Goal: Task Accomplishment & Management: Use online tool/utility

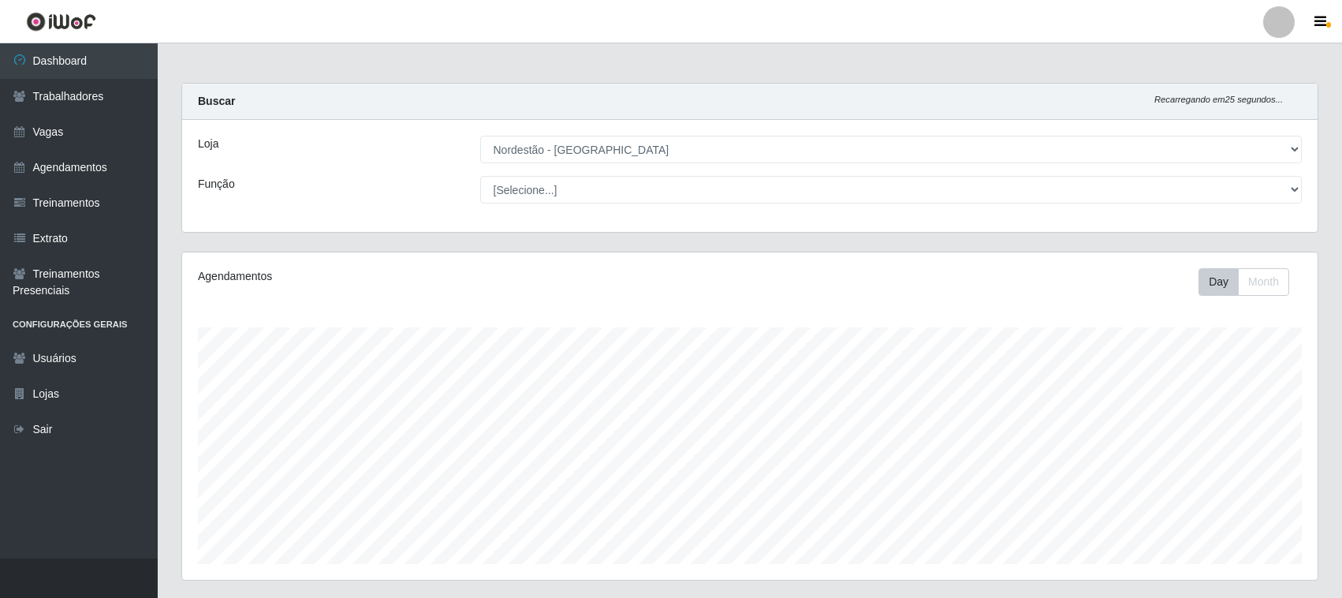
select select "420"
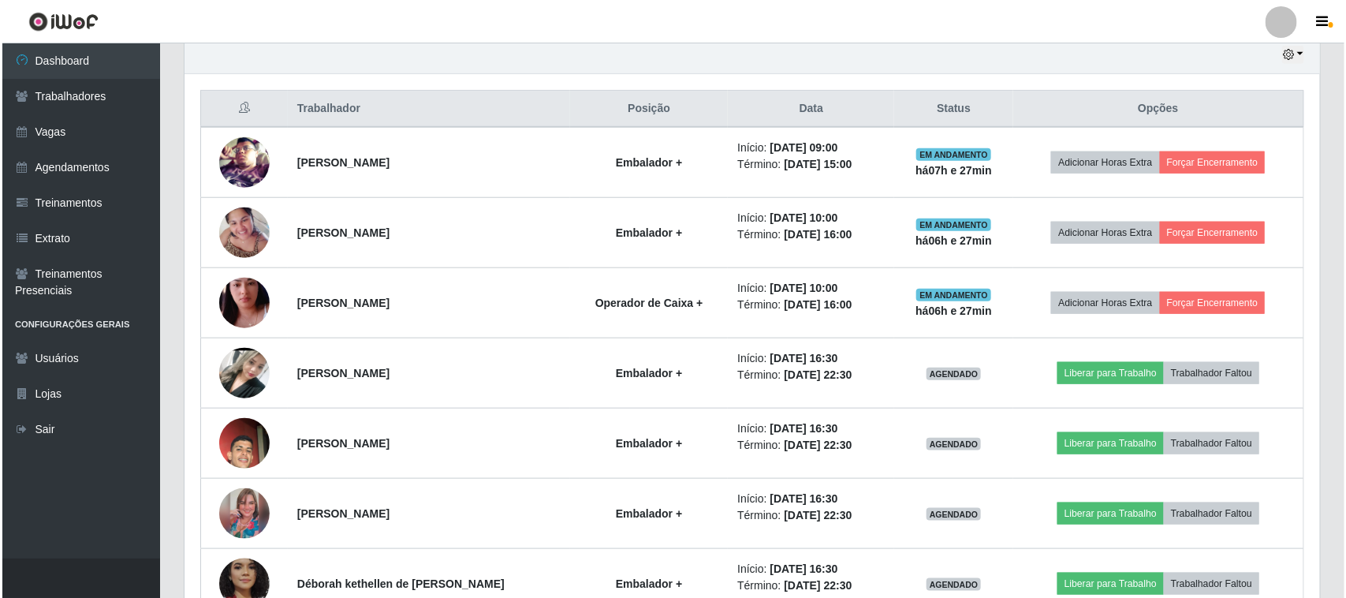
scroll to position [328, 1136]
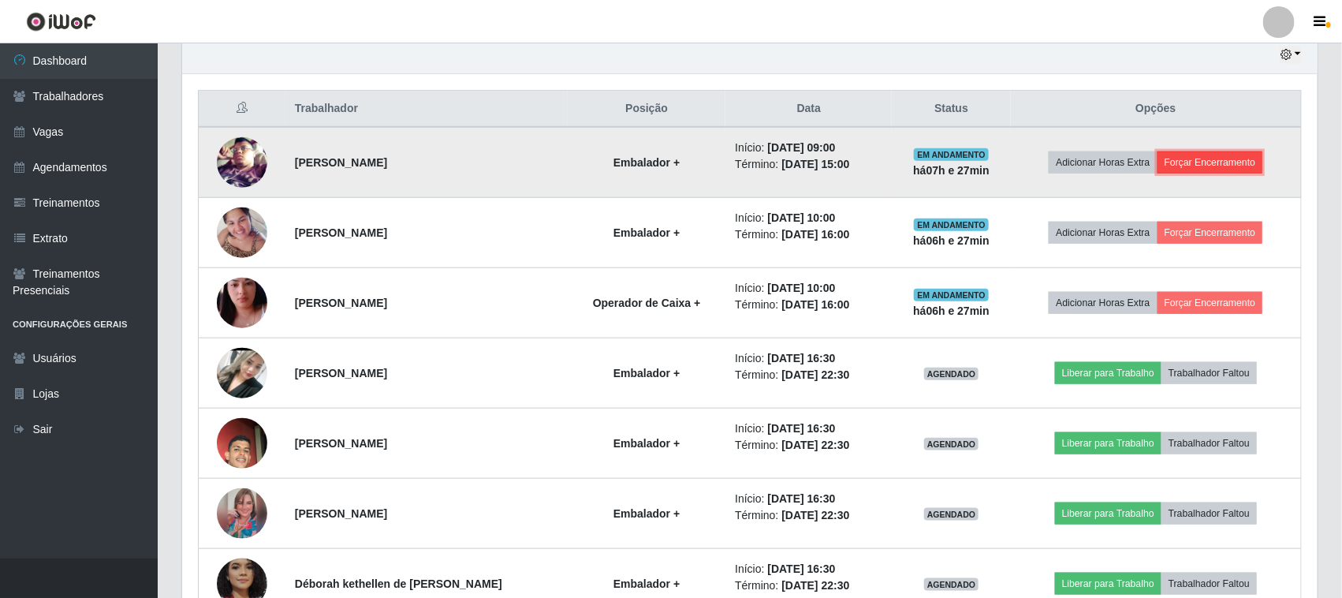
click at [1235, 163] on button "Forçar Encerramento" at bounding box center [1211, 162] width 106 height 22
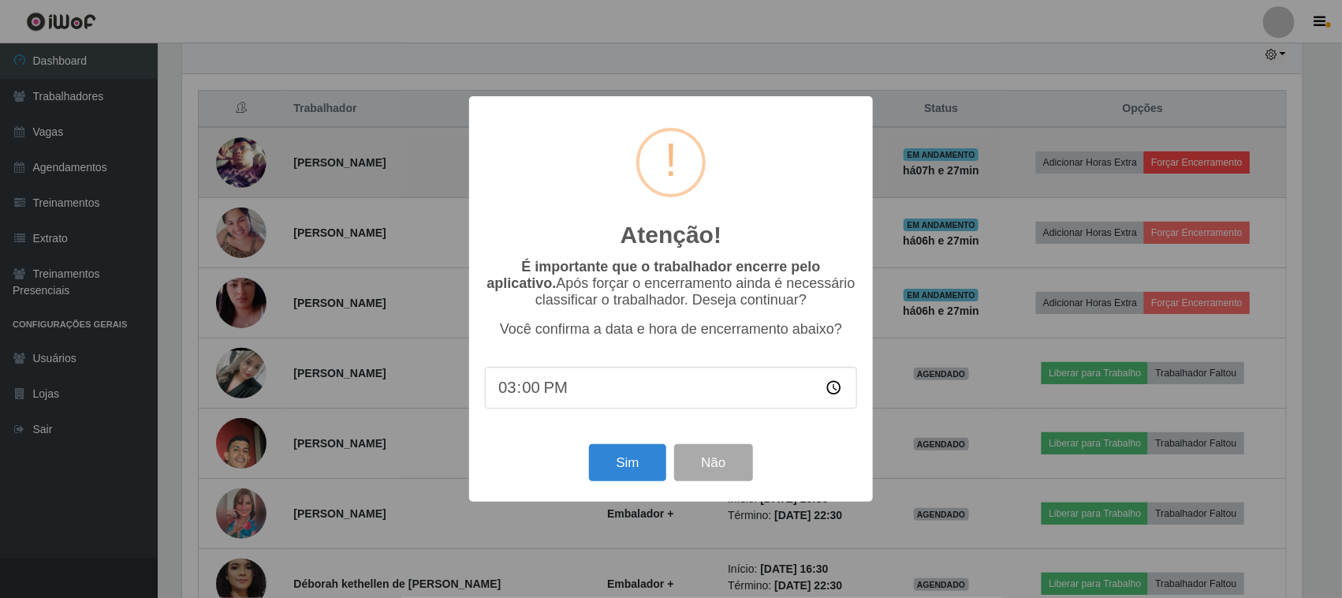
scroll to position [328, 1125]
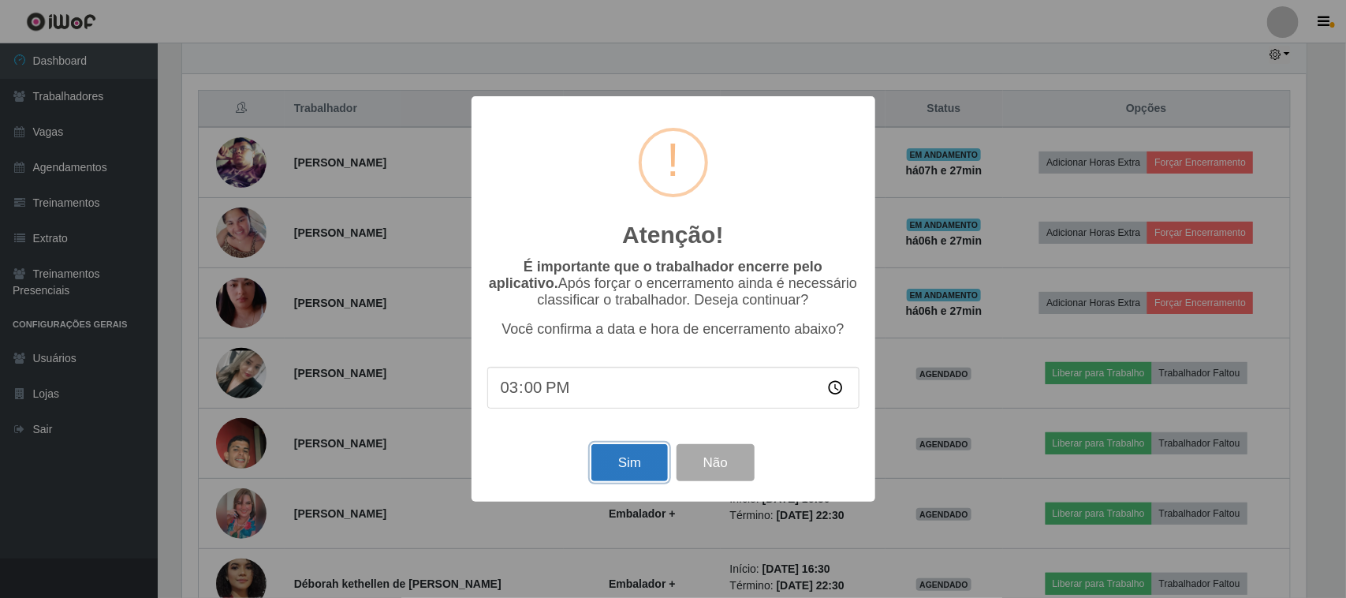
click at [635, 475] on button "Sim" at bounding box center [630, 462] width 77 height 37
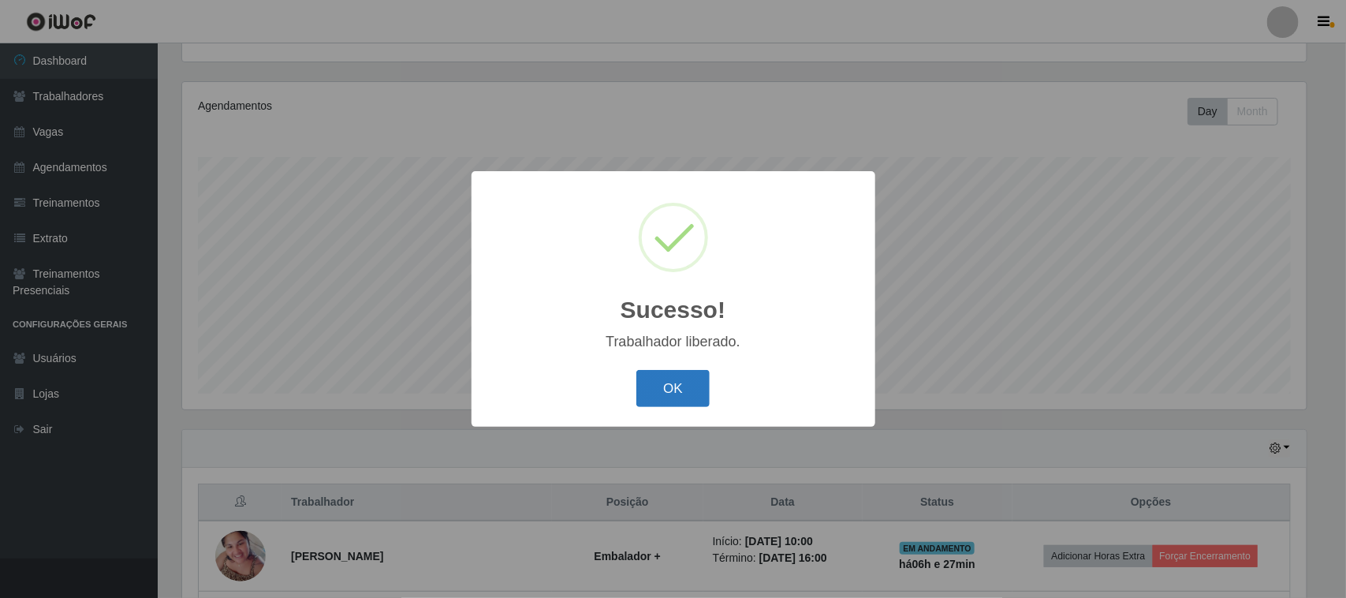
click at [669, 381] on button "OK" at bounding box center [672, 388] width 73 height 37
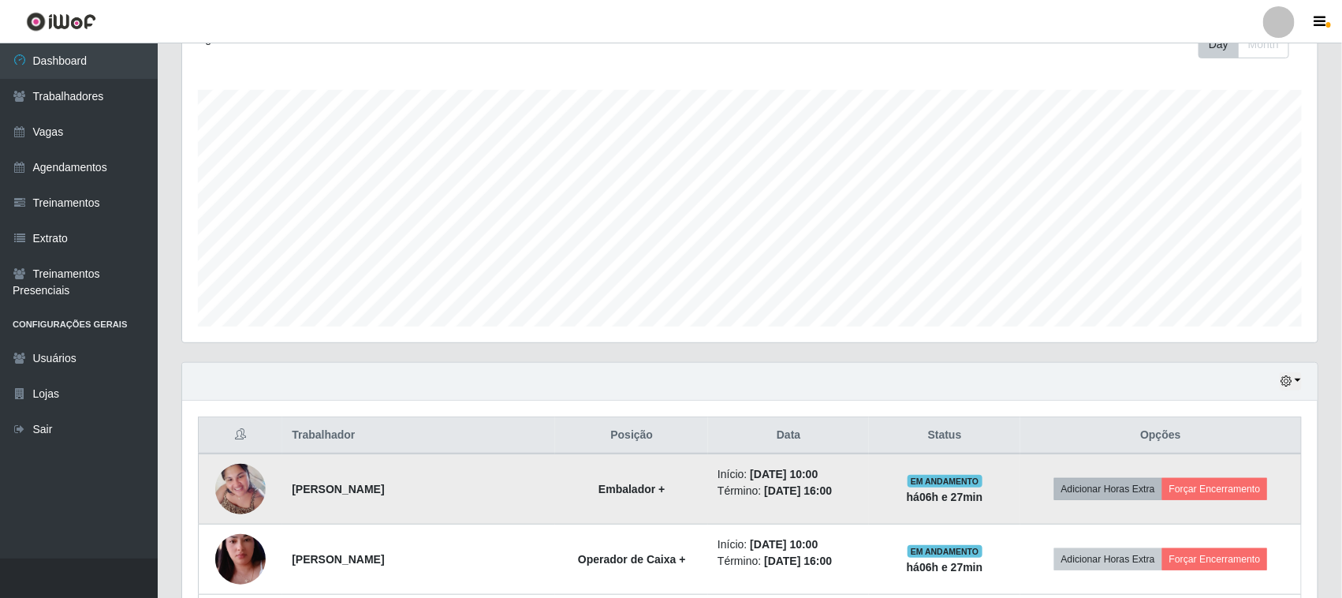
scroll to position [269, 0]
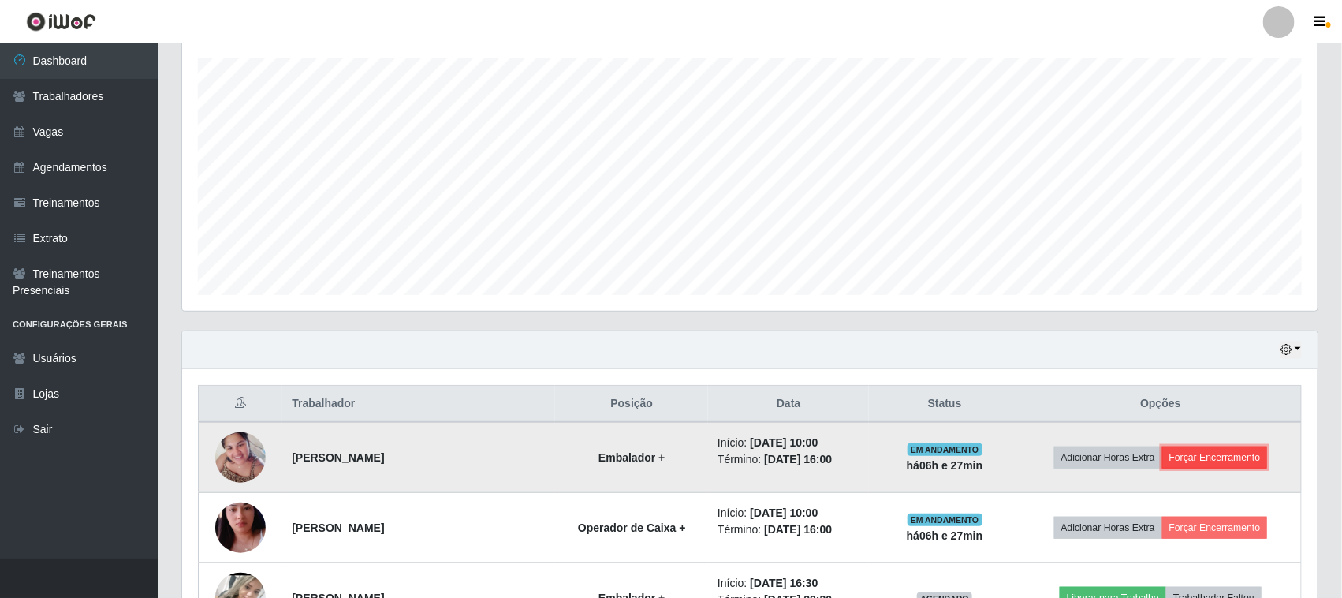
click at [1204, 456] on button "Forçar Encerramento" at bounding box center [1216, 457] width 106 height 22
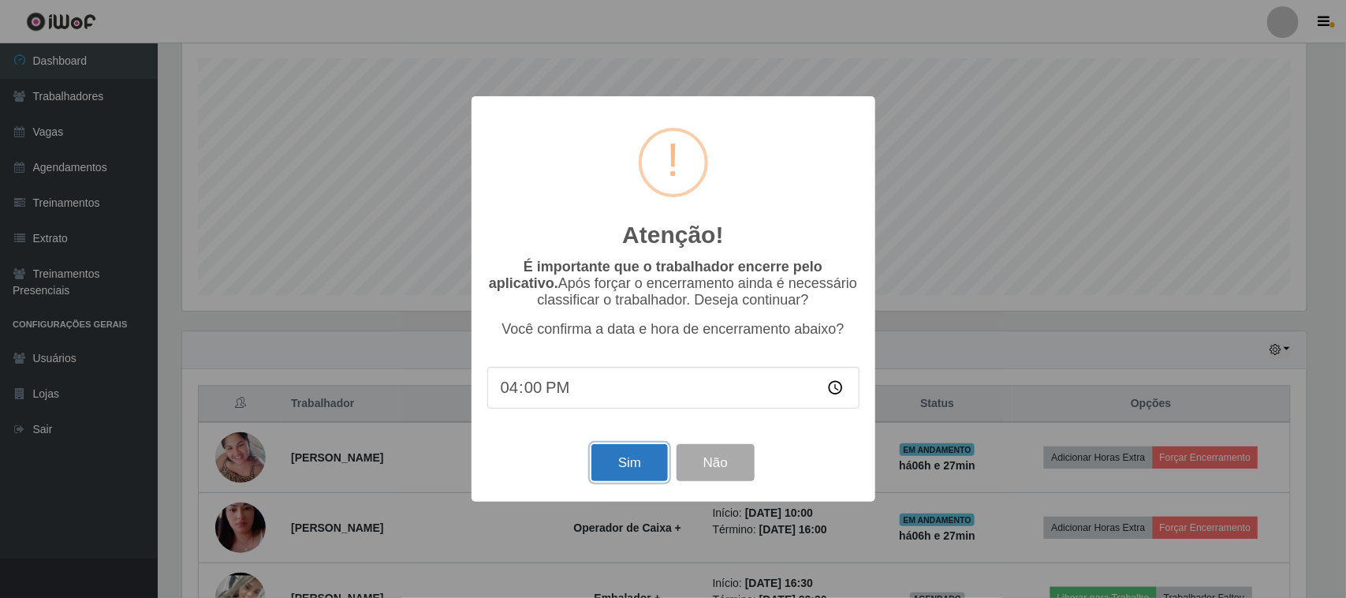
click at [617, 474] on button "Sim" at bounding box center [630, 462] width 77 height 37
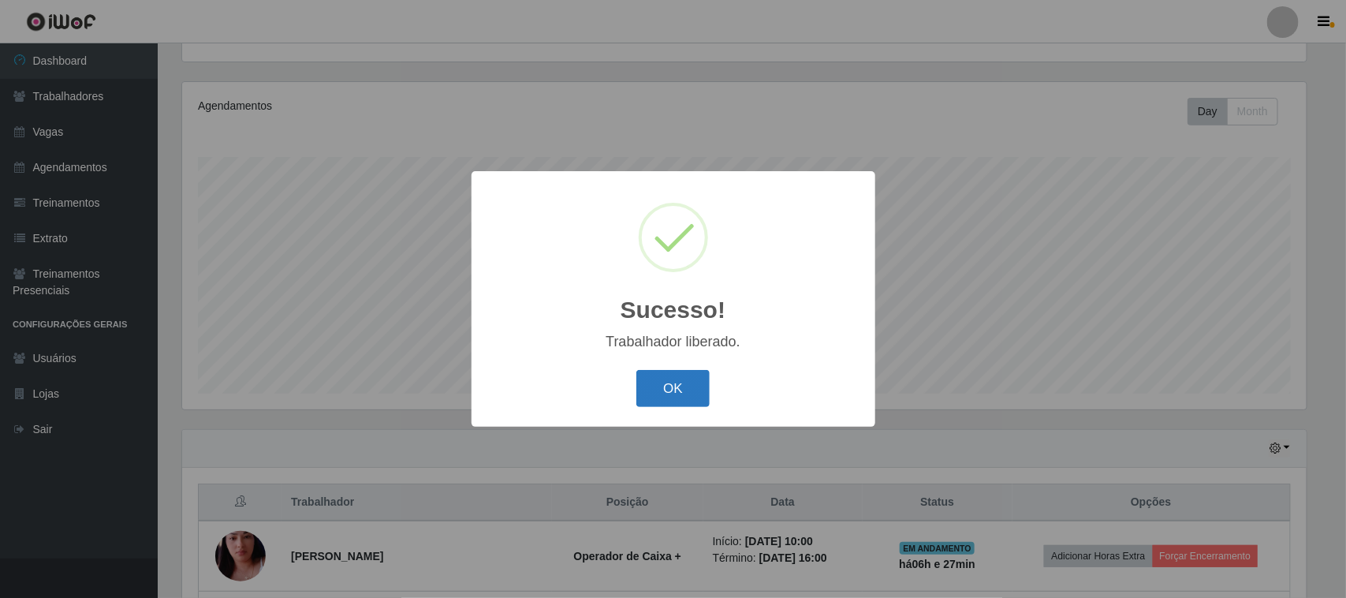
click at [691, 390] on button "OK" at bounding box center [672, 388] width 73 height 37
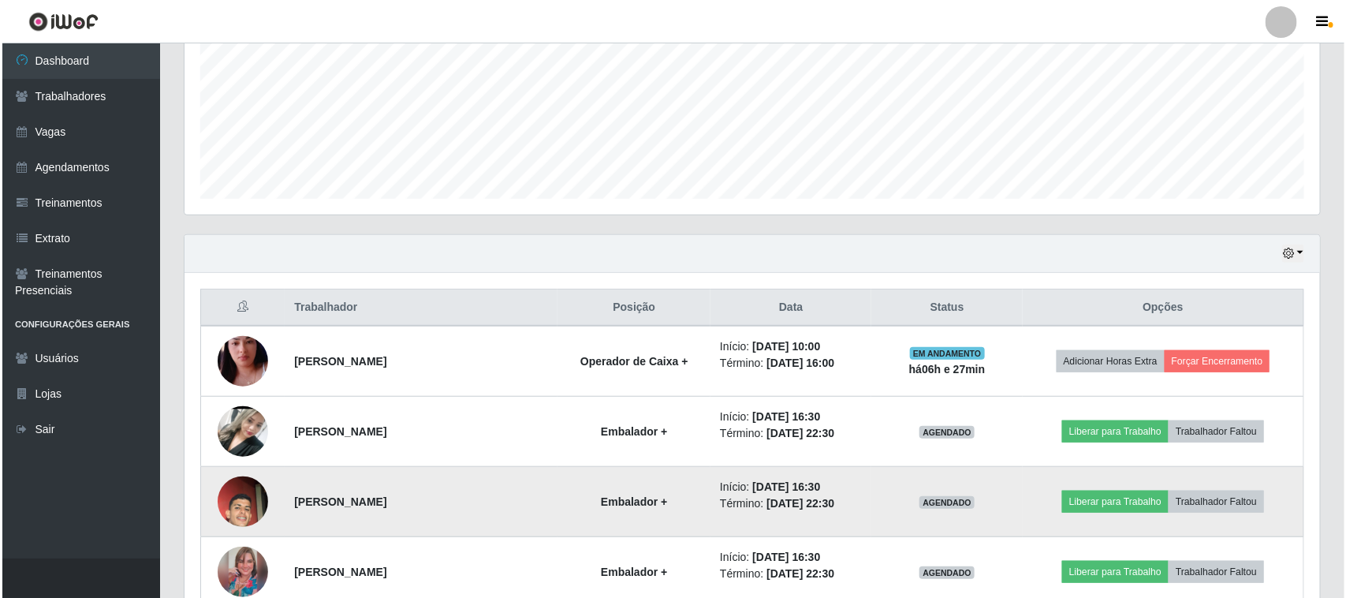
scroll to position [368, 0]
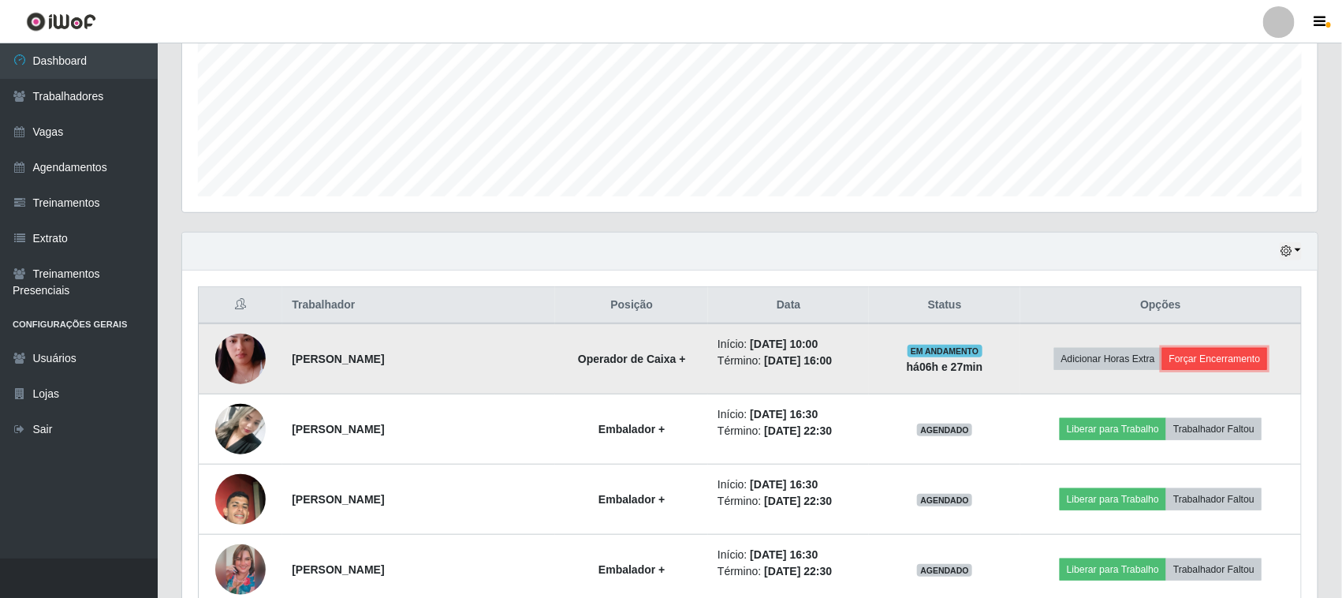
click at [1231, 363] on button "Forçar Encerramento" at bounding box center [1216, 359] width 106 height 22
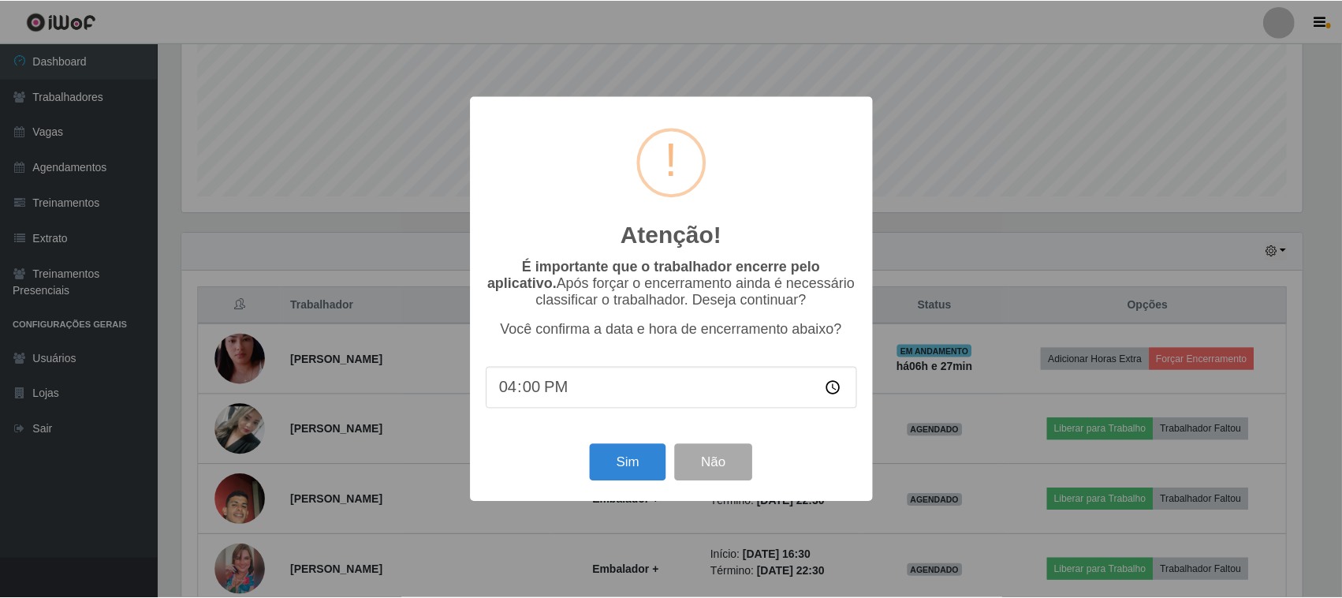
scroll to position [328, 1125]
click at [603, 468] on button "Sim" at bounding box center [630, 462] width 77 height 37
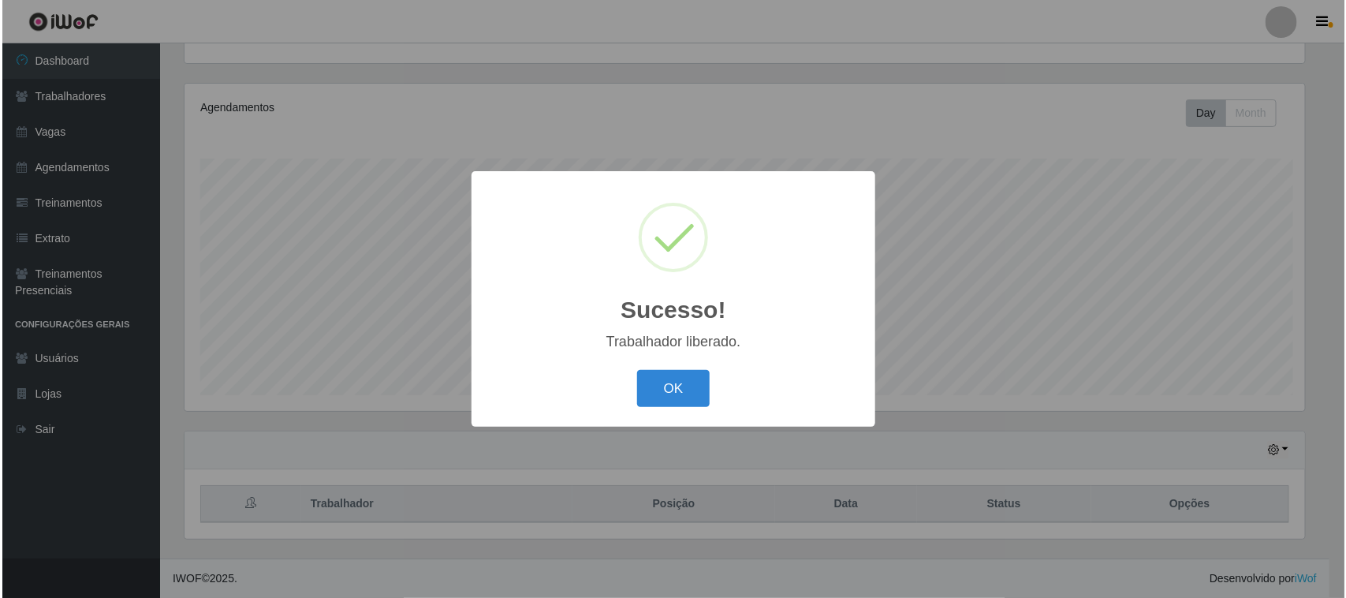
scroll to position [0, 0]
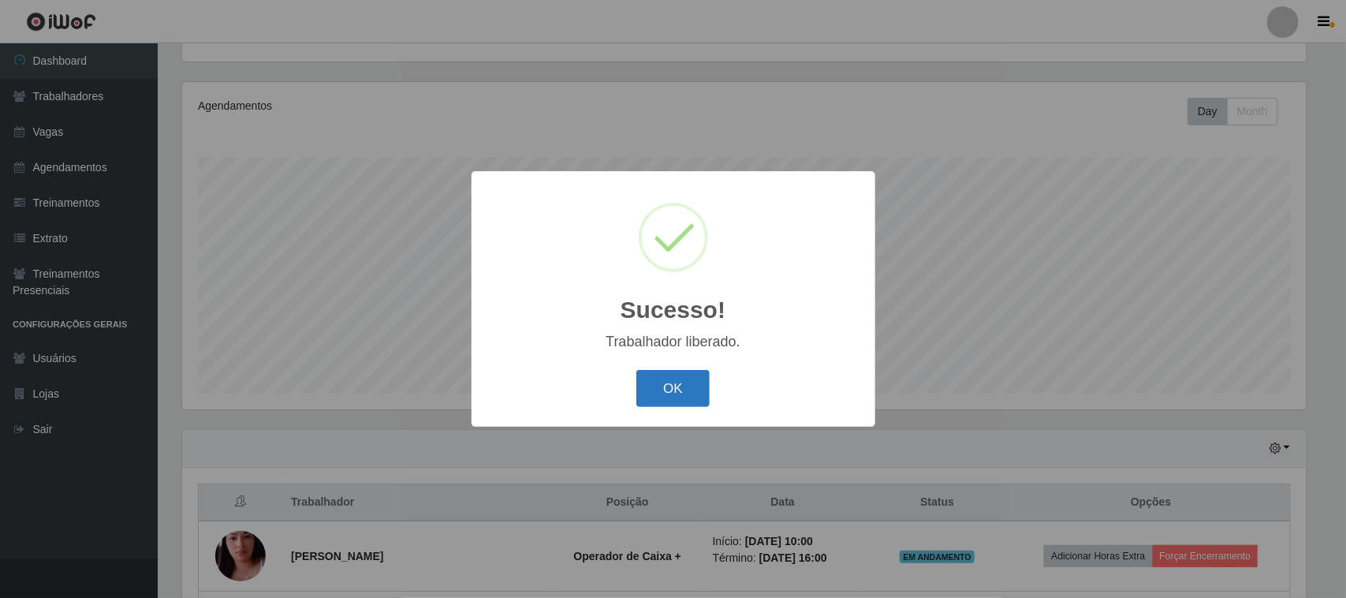
click at [673, 373] on button "OK" at bounding box center [672, 388] width 73 height 37
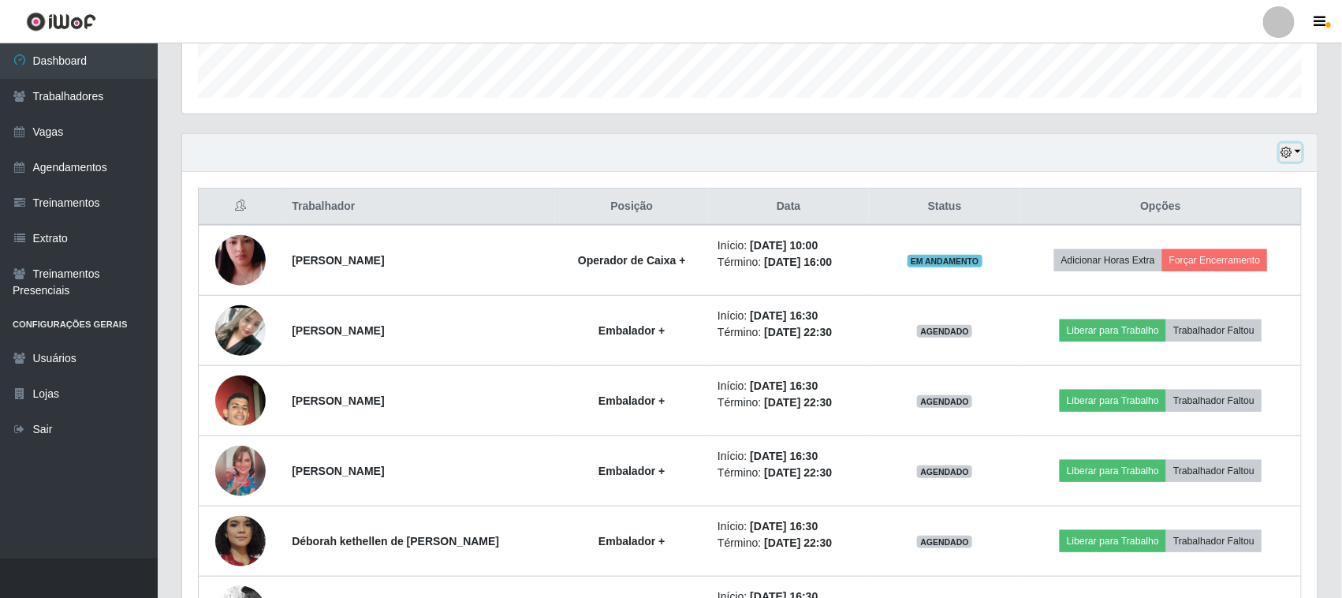
click at [1297, 156] on button "button" at bounding box center [1291, 153] width 22 height 18
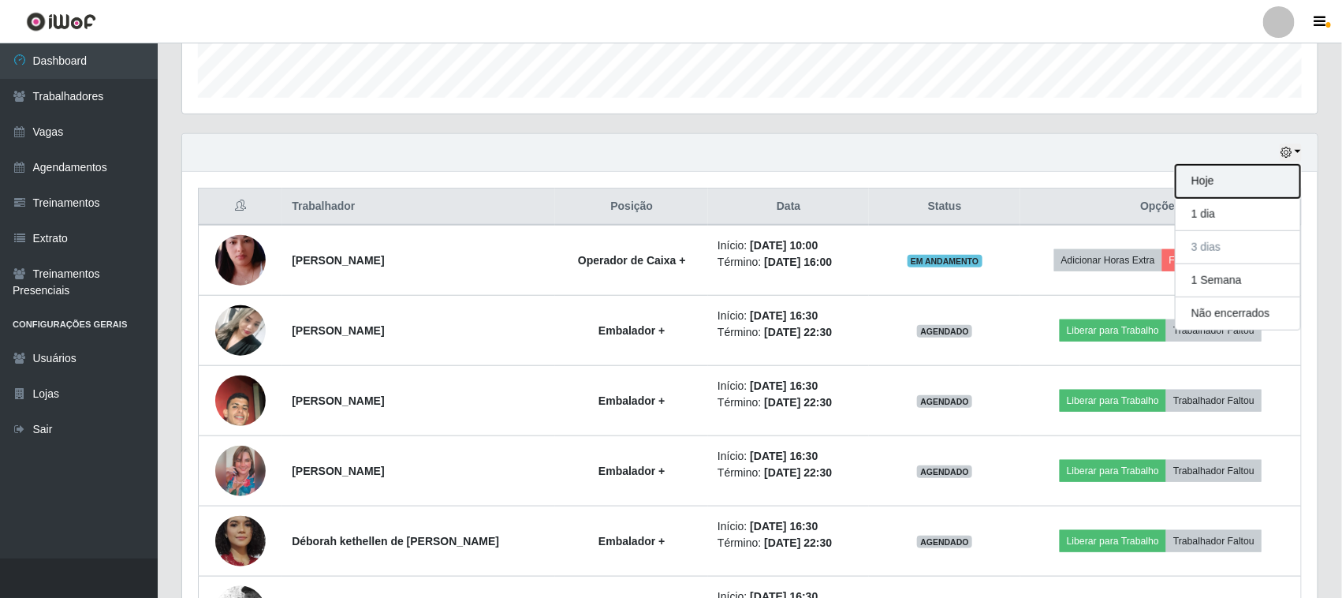
click at [1232, 192] on button "Hoje" at bounding box center [1238, 181] width 125 height 33
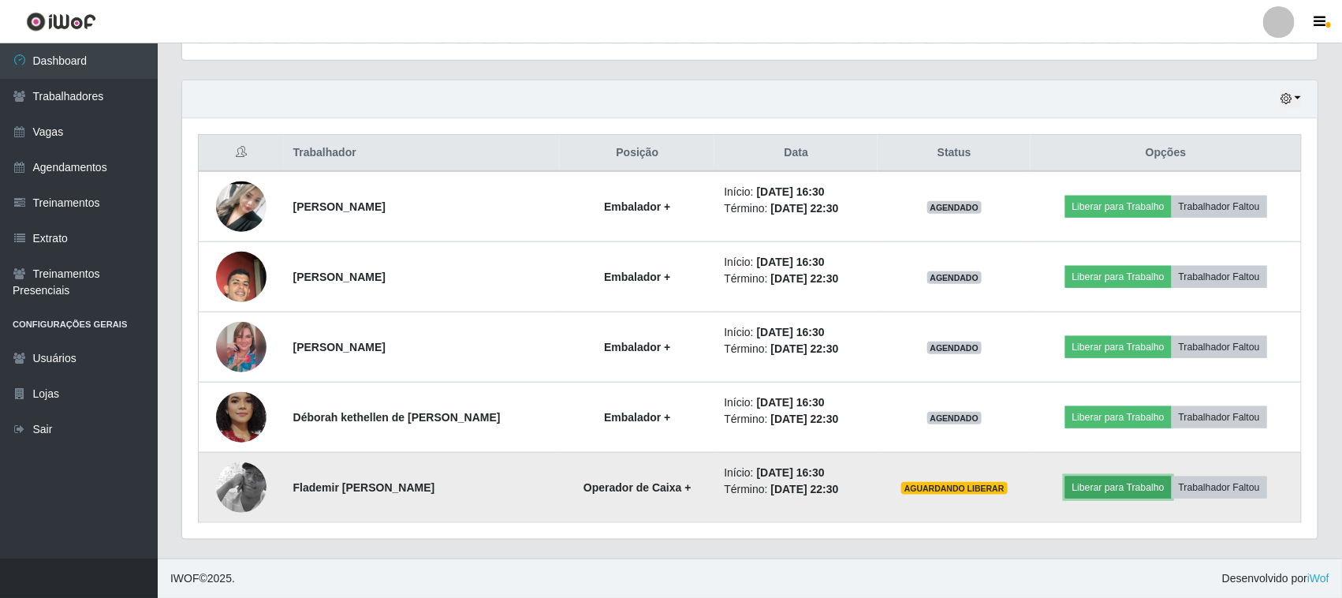
click at [1118, 483] on button "Liberar para Trabalho" at bounding box center [1118, 487] width 106 height 22
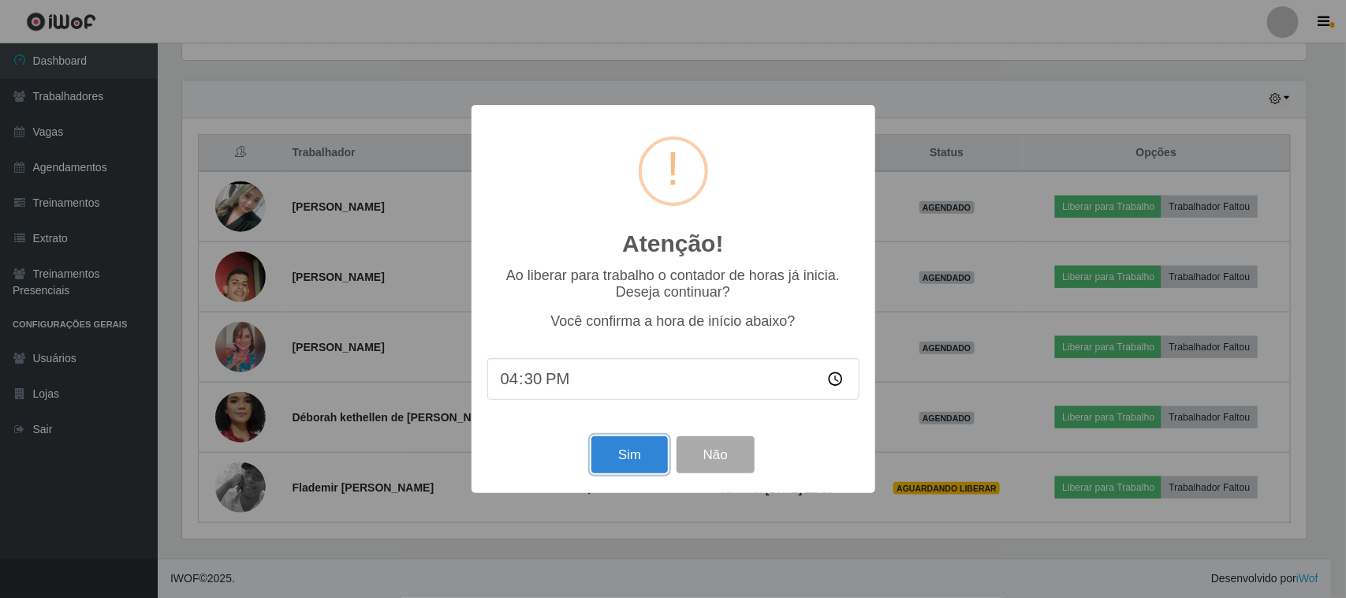
click at [637, 463] on button "Sim" at bounding box center [630, 454] width 77 height 37
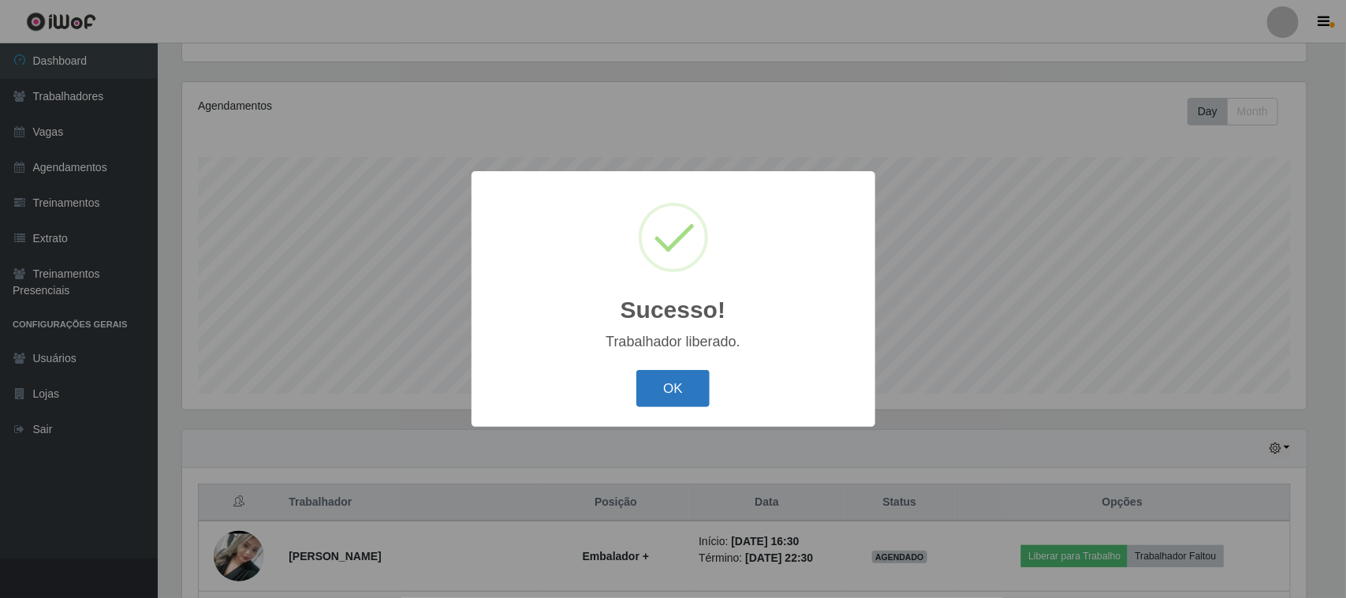
click at [655, 385] on button "OK" at bounding box center [672, 388] width 73 height 37
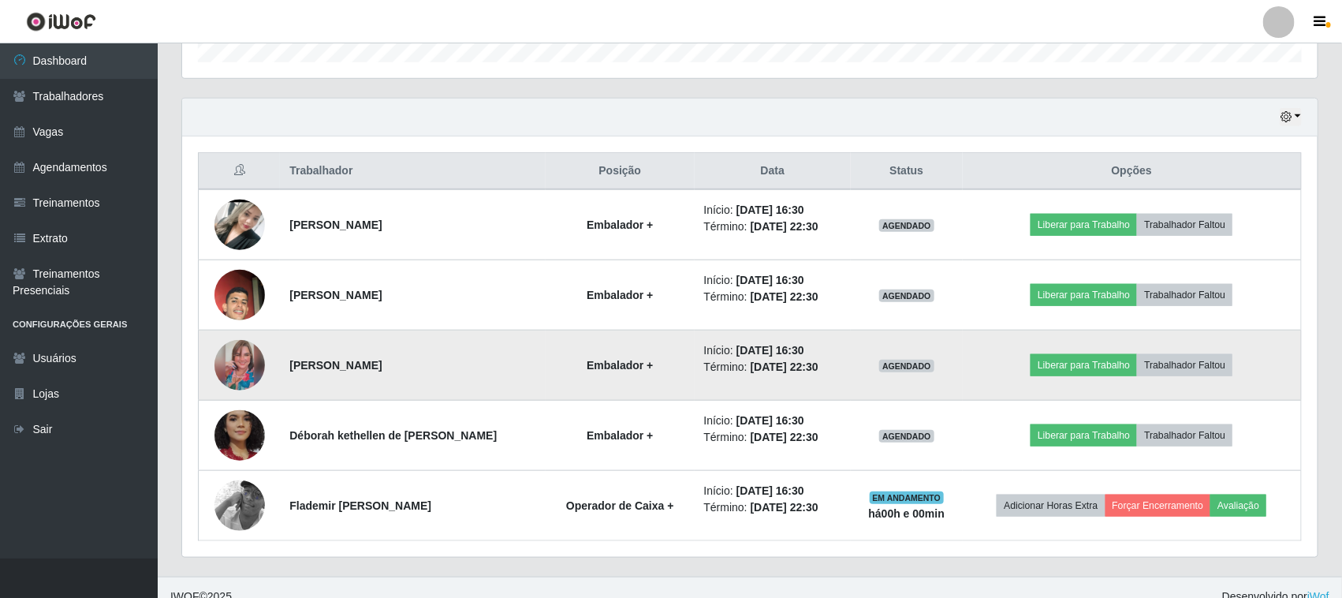
scroll to position [521, 0]
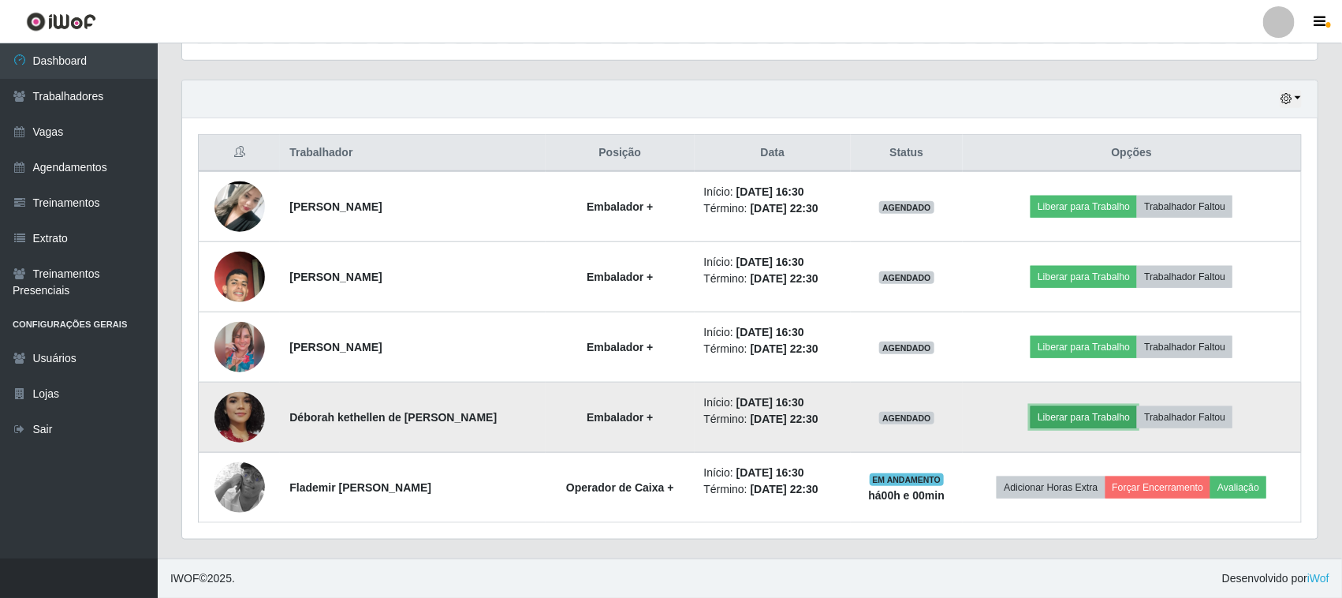
click at [1081, 415] on button "Liberar para Trabalho" at bounding box center [1084, 417] width 106 height 22
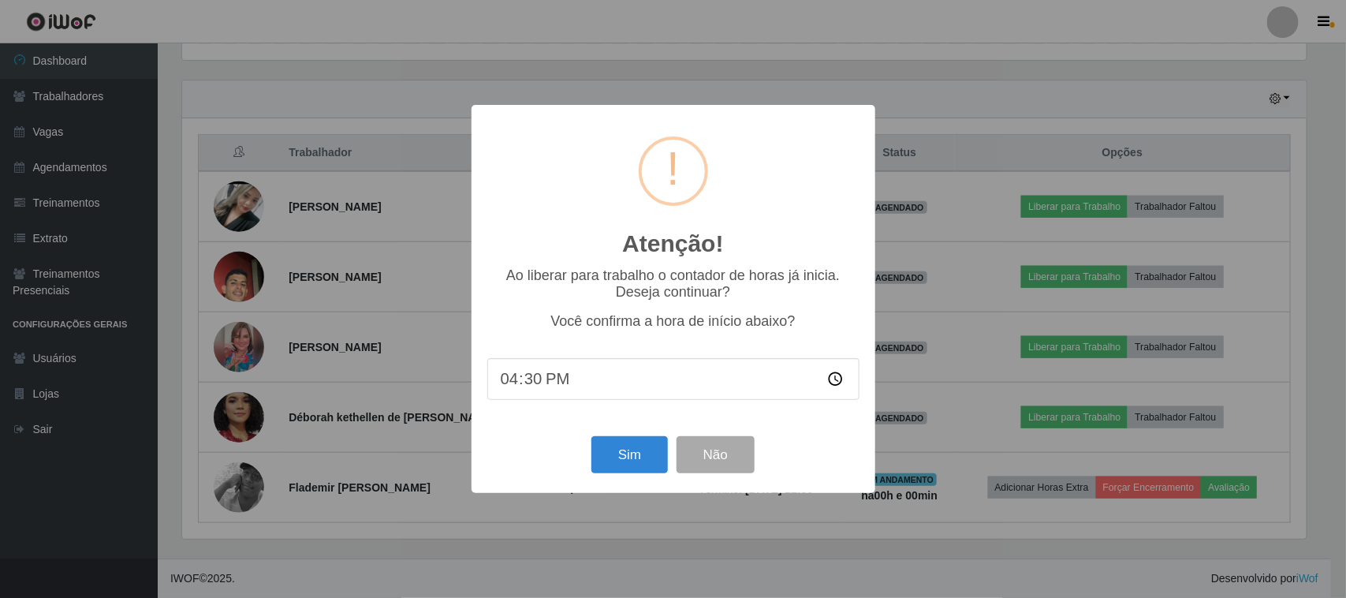
click at [589, 462] on div "Sim Não" at bounding box center [673, 454] width 372 height 45
click at [628, 453] on button "Sim" at bounding box center [630, 454] width 77 height 37
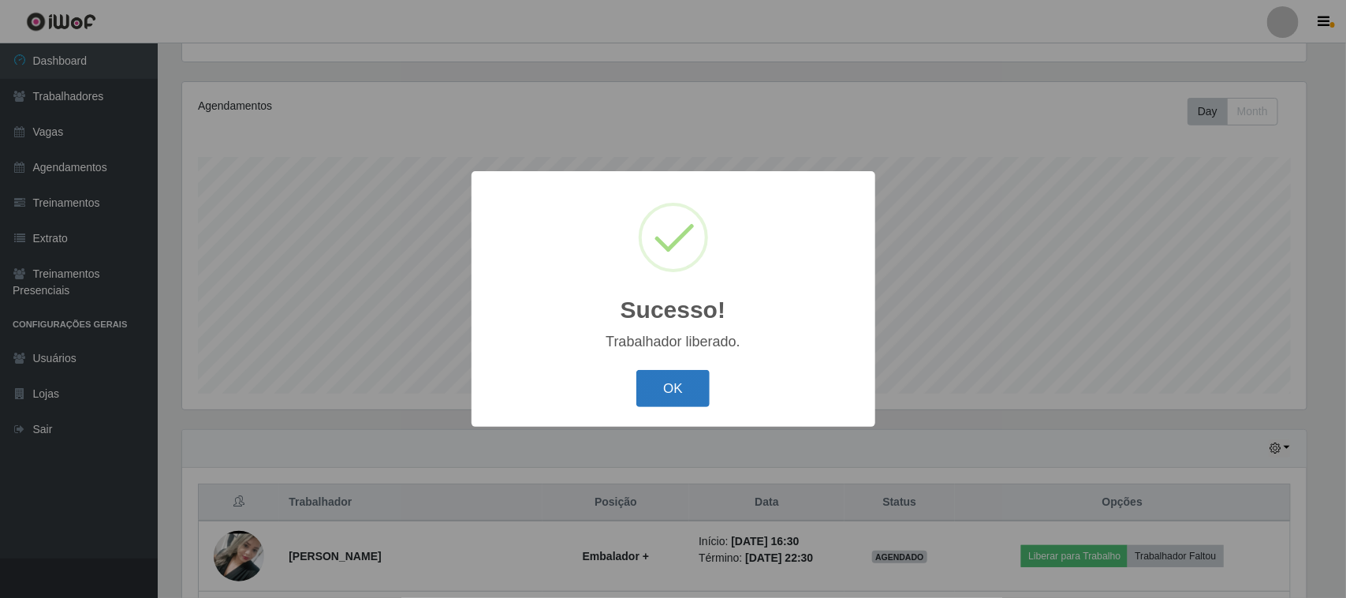
click at [674, 394] on button "OK" at bounding box center [672, 388] width 73 height 37
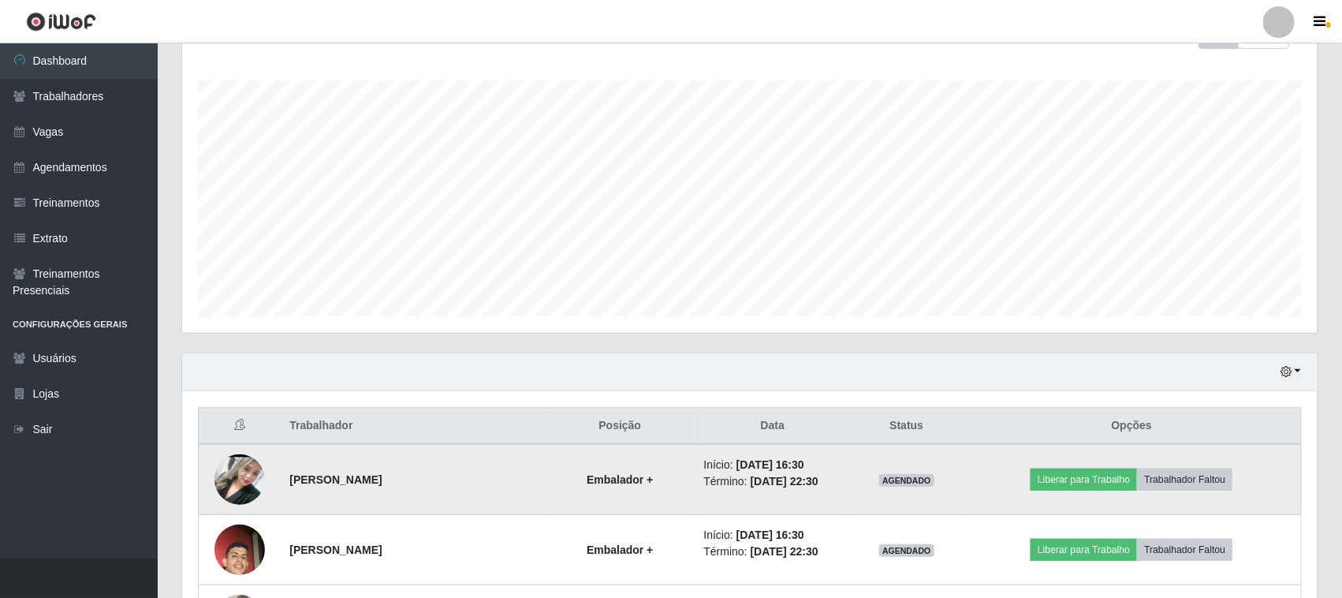
scroll to position [269, 0]
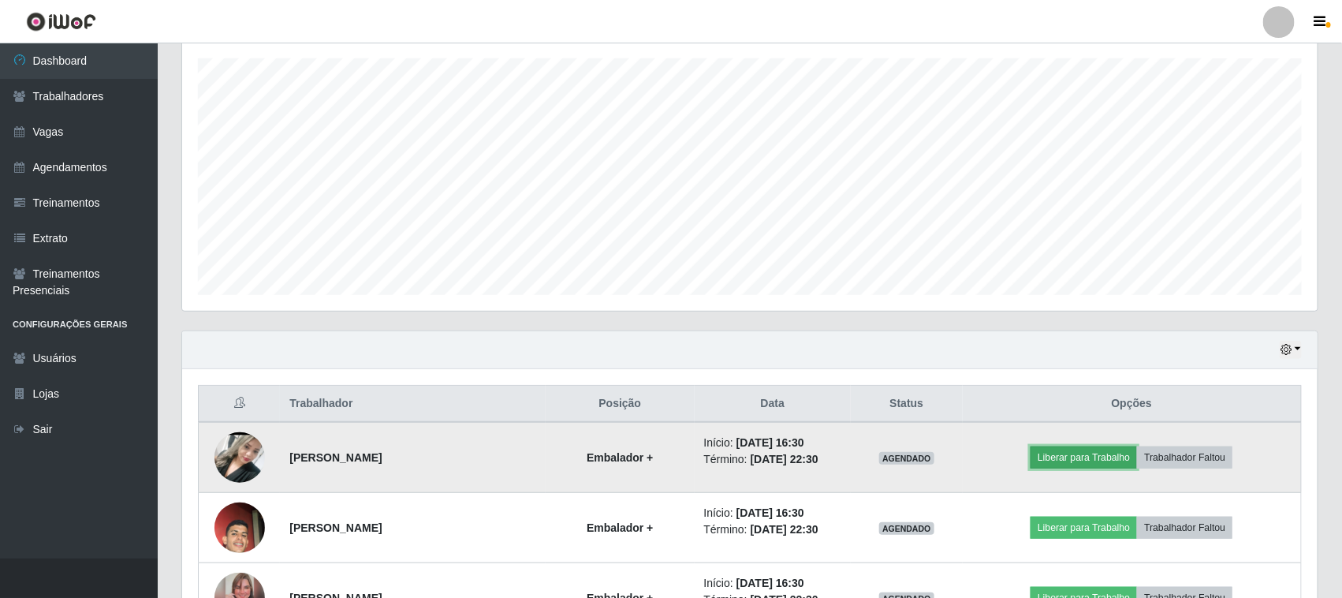
click at [1077, 455] on button "Liberar para Trabalho" at bounding box center [1084, 457] width 106 height 22
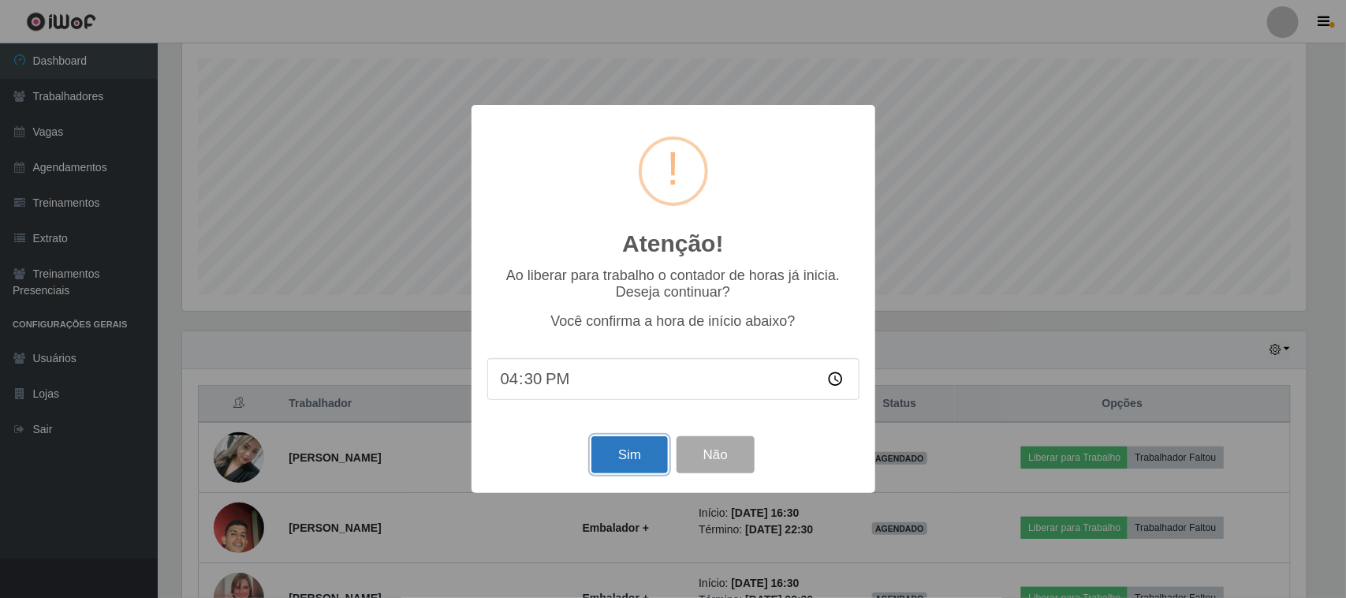
click at [633, 447] on button "Sim" at bounding box center [630, 454] width 77 height 37
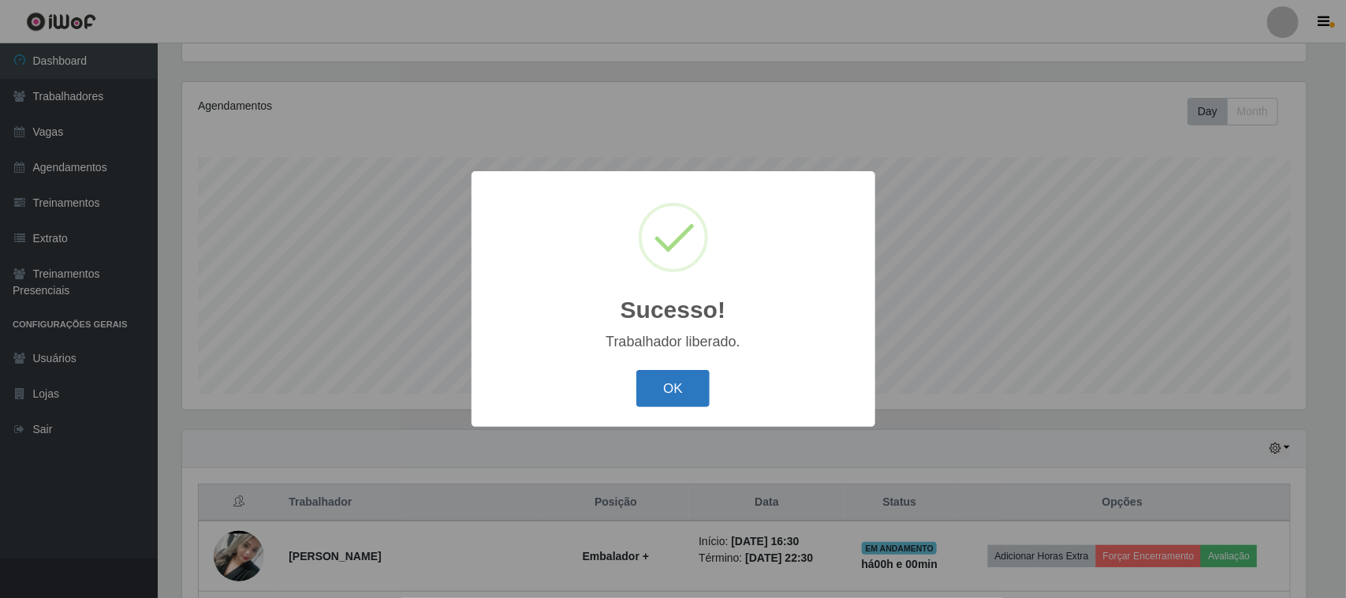
click at [666, 394] on button "OK" at bounding box center [672, 388] width 73 height 37
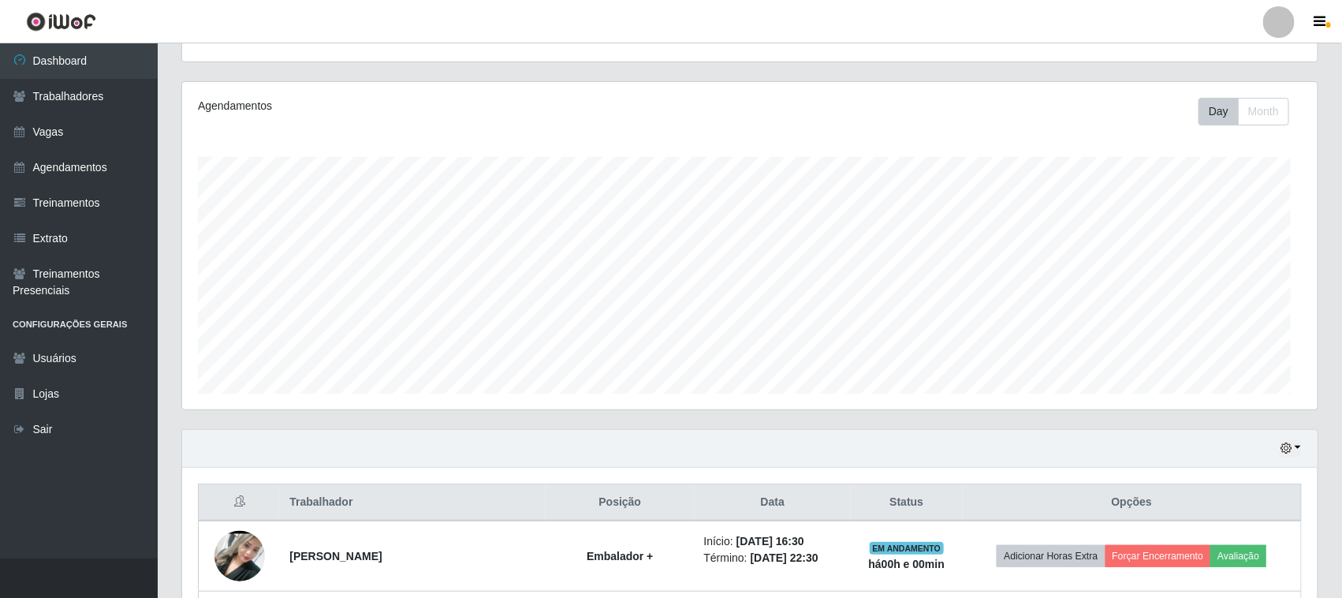
scroll to position [328, 1136]
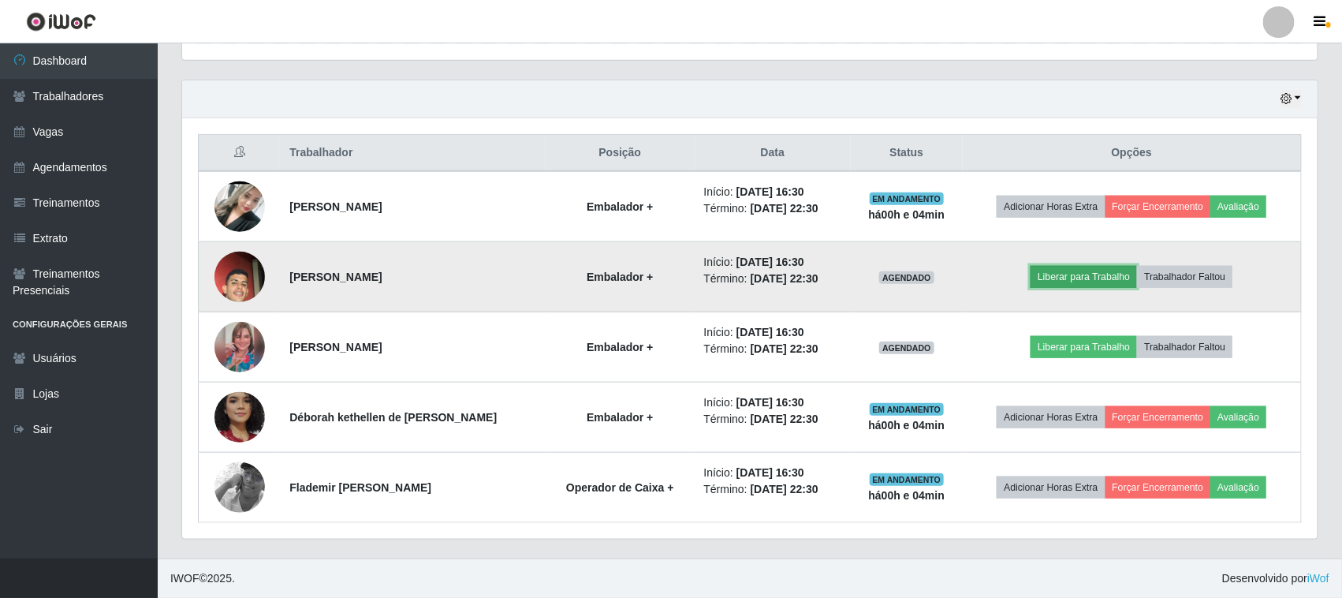
click at [1070, 273] on button "Liberar para Trabalho" at bounding box center [1084, 277] width 106 height 22
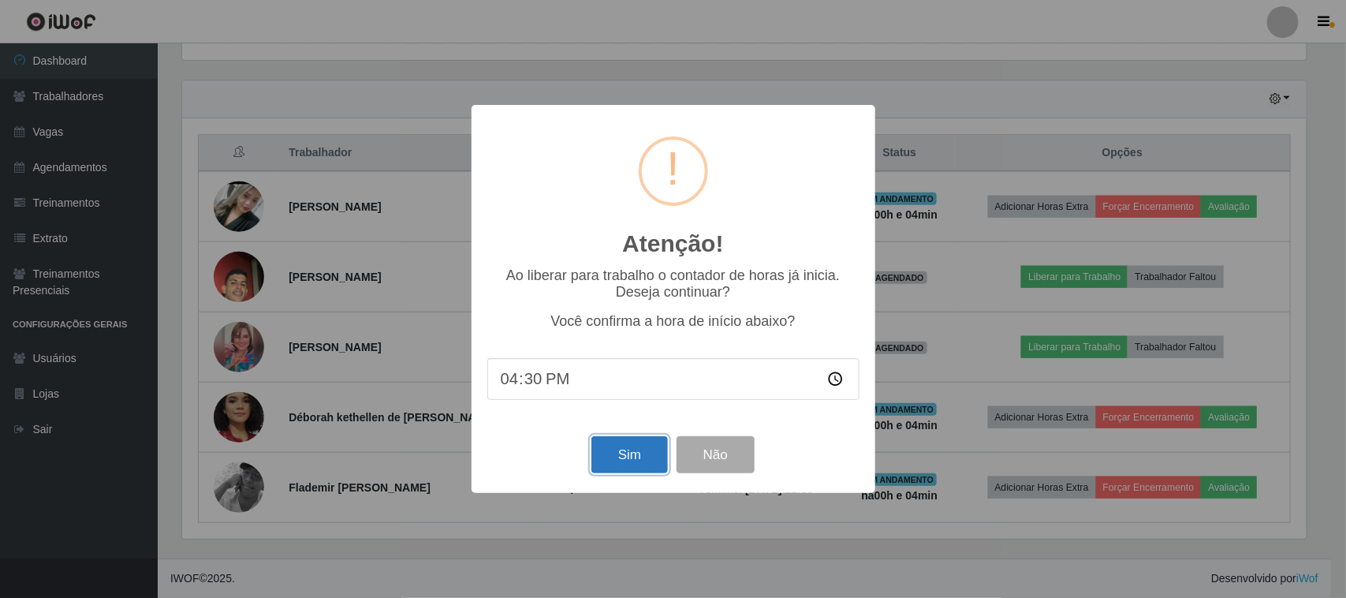
click at [613, 466] on button "Sim" at bounding box center [630, 454] width 77 height 37
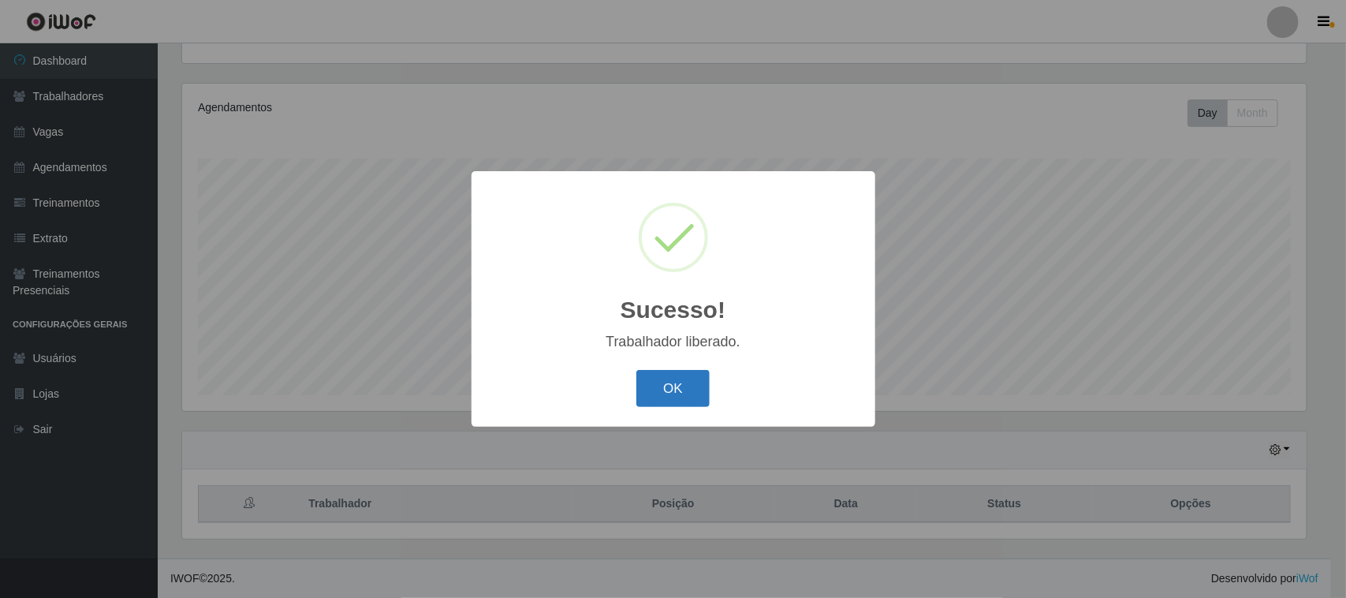
click at [665, 390] on button "OK" at bounding box center [672, 388] width 73 height 37
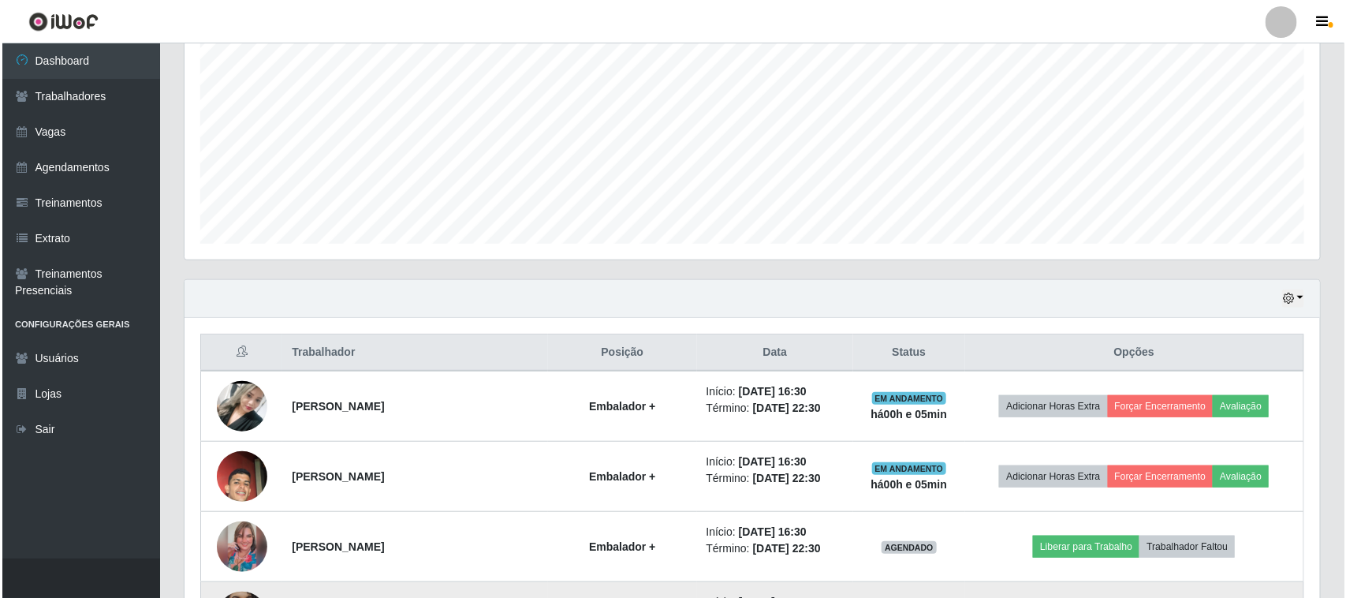
scroll to position [521, 0]
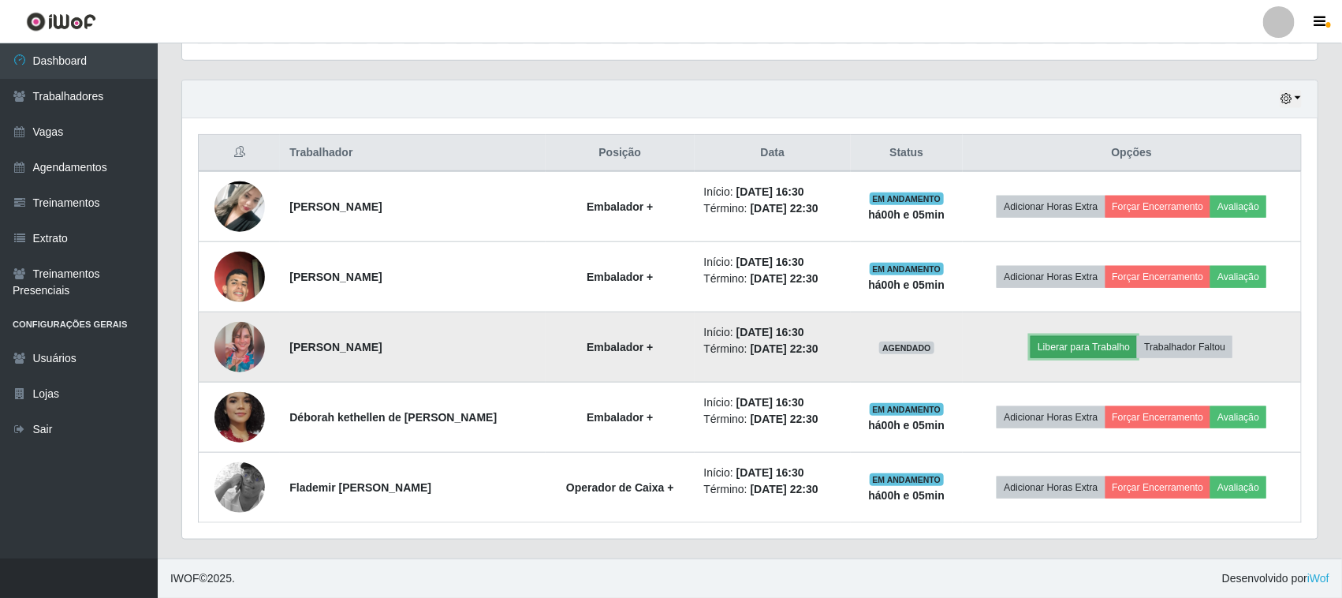
click at [1096, 347] on button "Liberar para Trabalho" at bounding box center [1084, 347] width 106 height 22
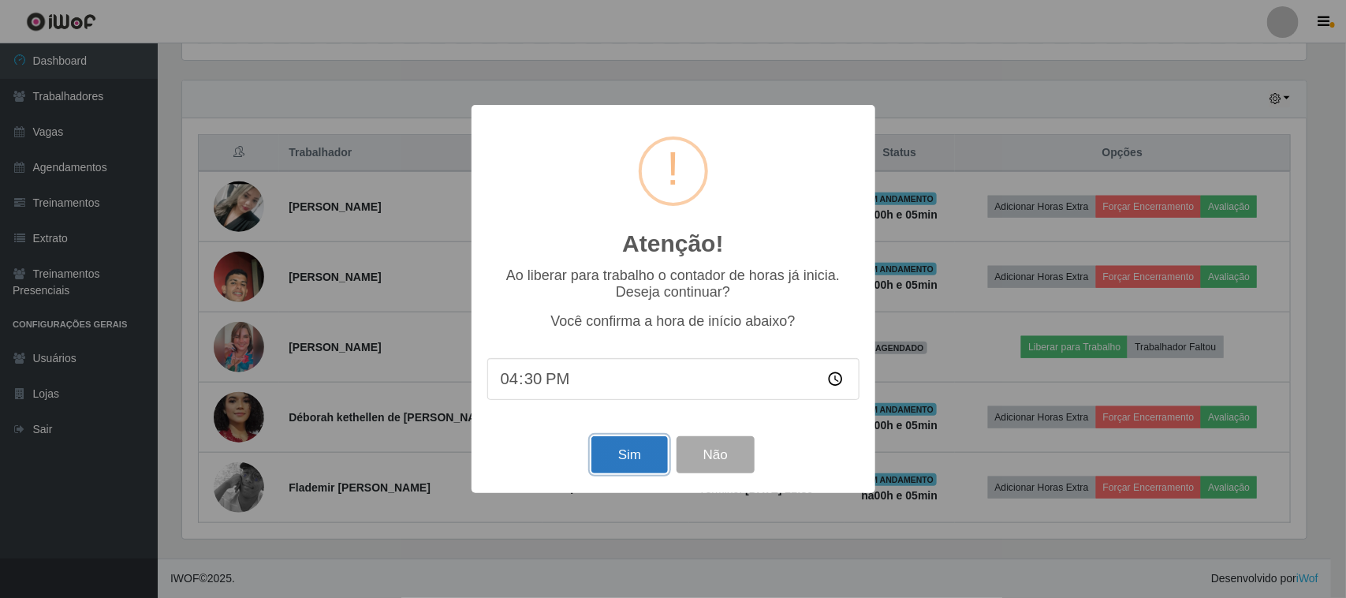
click at [619, 456] on button "Sim" at bounding box center [630, 454] width 77 height 37
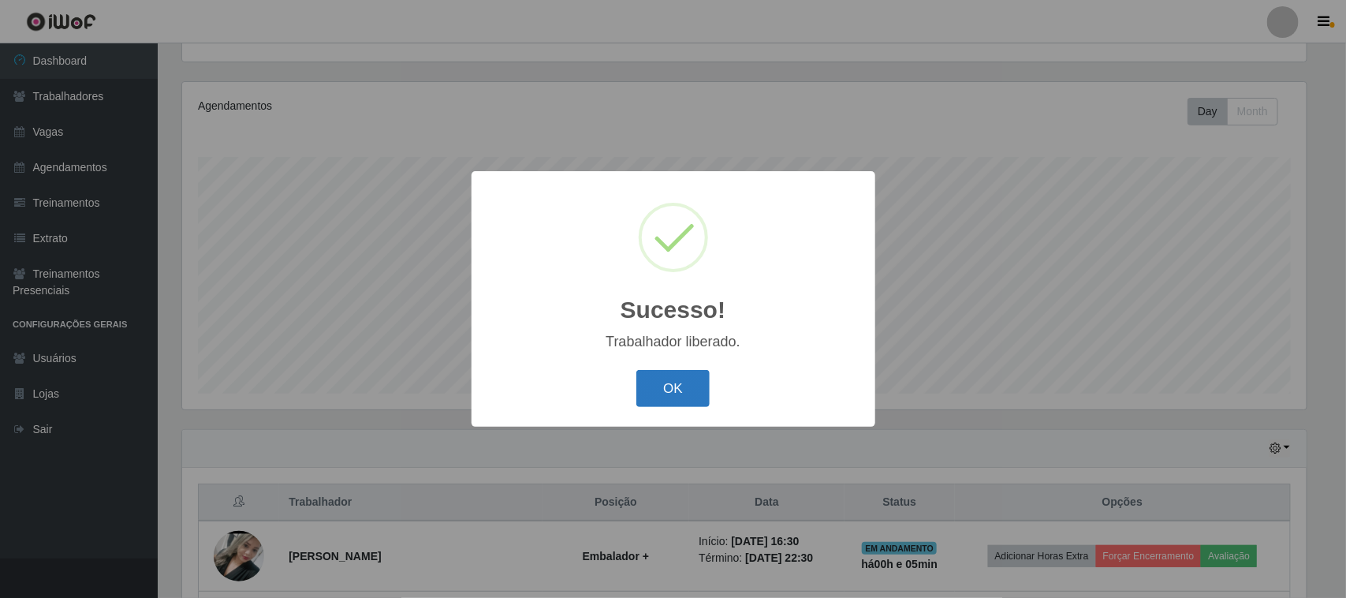
click at [673, 397] on button "OK" at bounding box center [672, 388] width 73 height 37
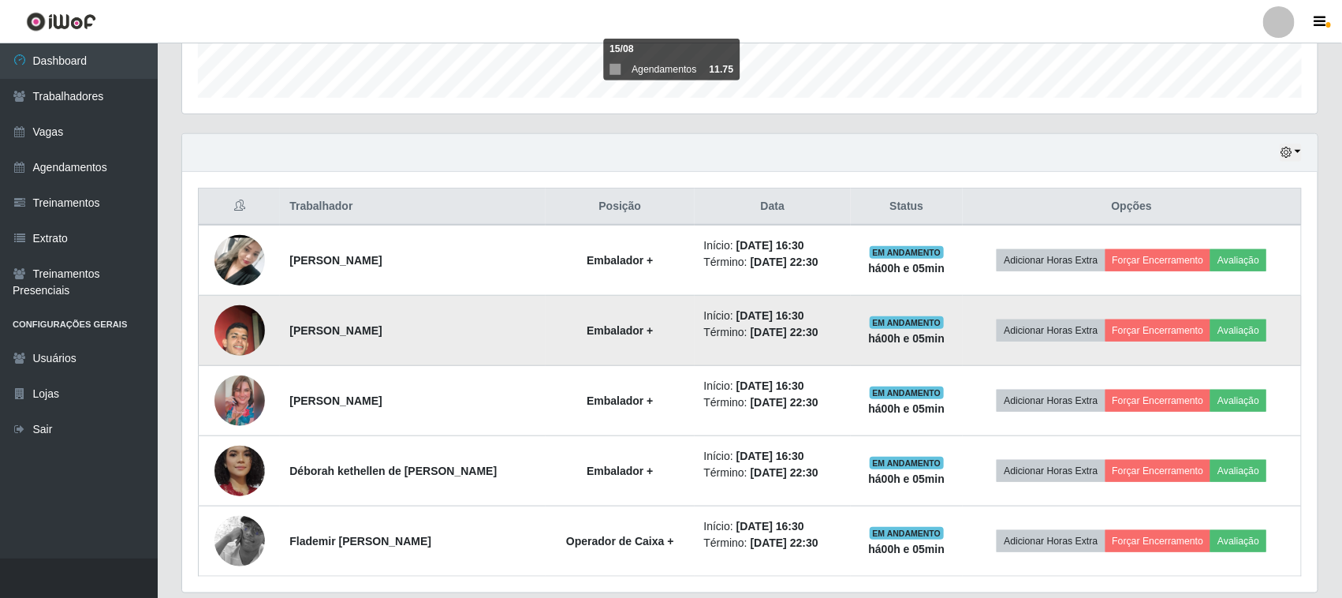
scroll to position [521, 0]
